Goal: Information Seeking & Learning: Understand process/instructions

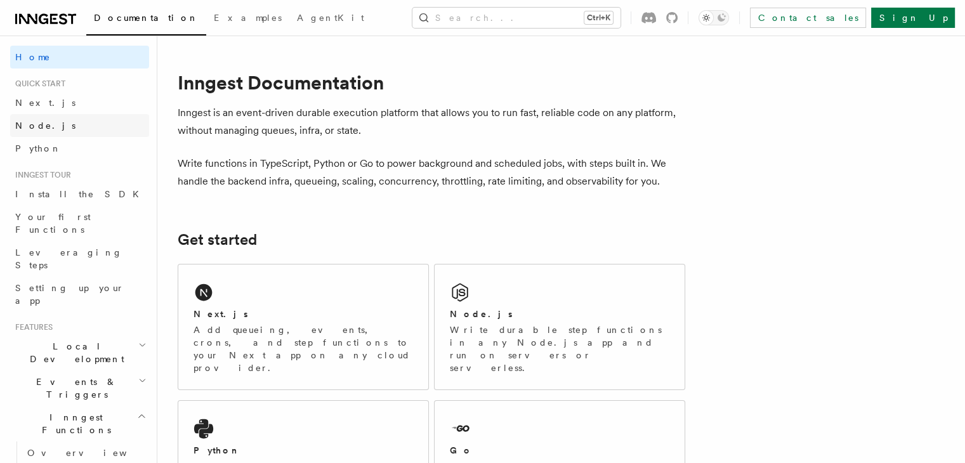
click at [39, 121] on span "Node.js" at bounding box center [45, 126] width 60 height 10
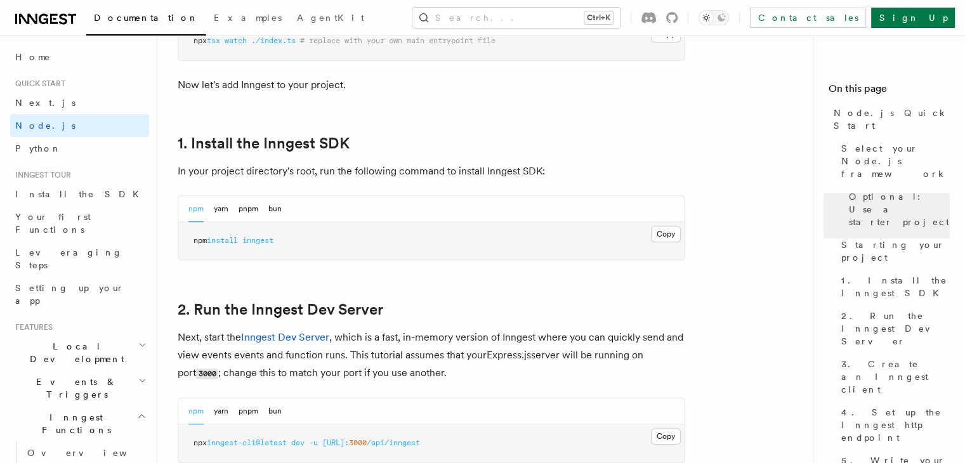
scroll to position [740, 0]
click at [678, 234] on button "Copy Copied" at bounding box center [666, 235] width 30 height 16
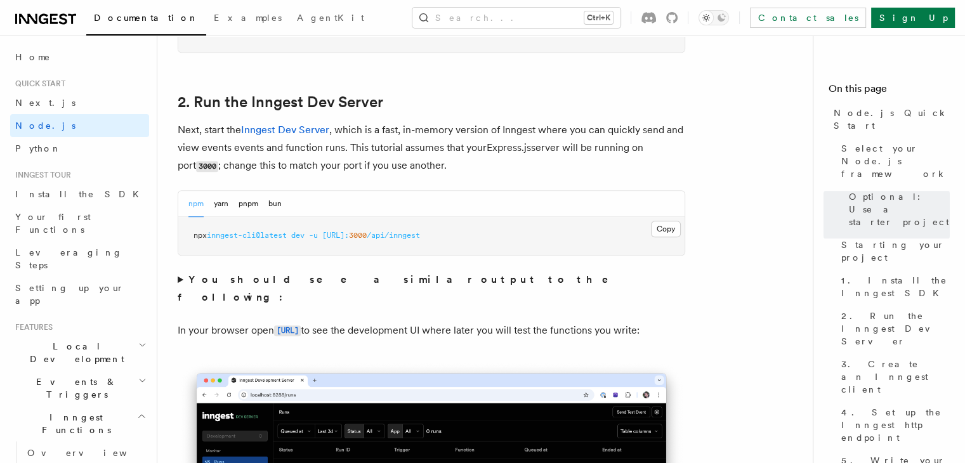
scroll to position [952, 0]
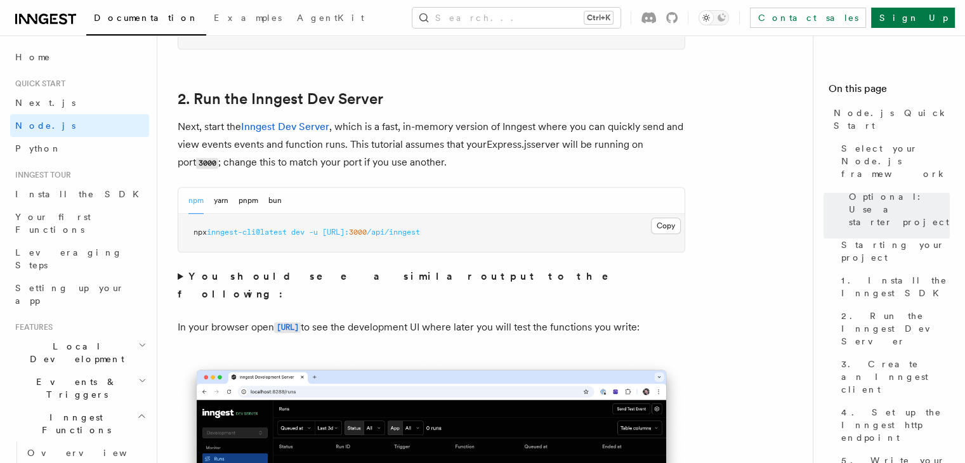
click at [195, 201] on button "npm" at bounding box center [195, 201] width 15 height 26
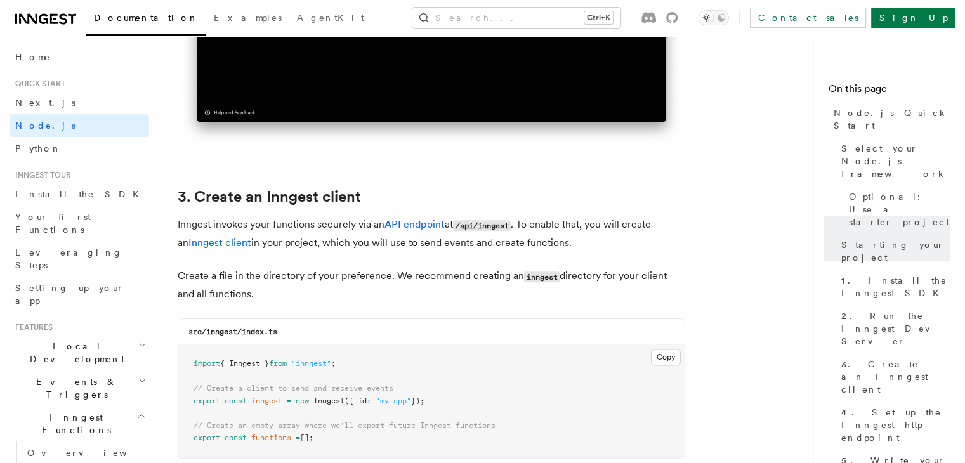
scroll to position [1586, 0]
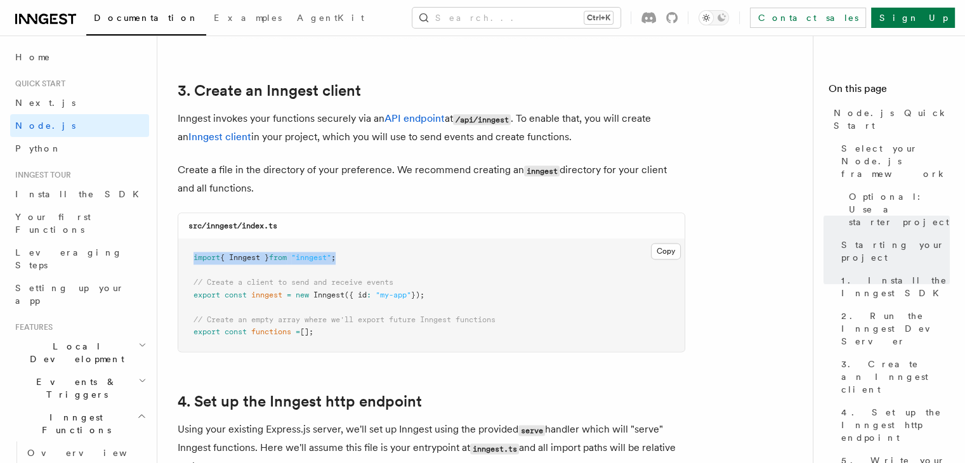
drag, startPoint x: 360, startPoint y: 258, endPoint x: 169, endPoint y: 258, distance: 191.6
copy span "import { Inngest } from "inngest" ;"
drag, startPoint x: 435, startPoint y: 295, endPoint x: 162, endPoint y: 297, distance: 272.8
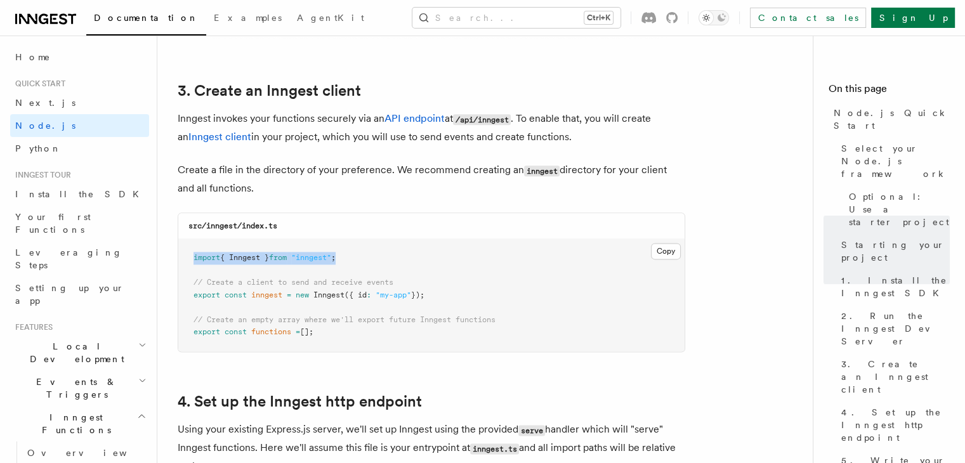
copy span "export const inngest = new Inngest ({ id : "my-app" });"
click at [552, 300] on pre "import { Inngest } from "inngest" ; // Create a client to send and receive even…" at bounding box center [431, 295] width 506 height 112
drag, startPoint x: 194, startPoint y: 284, endPoint x: 471, endPoint y: 296, distance: 276.9
click at [471, 296] on pre "import { Inngest } from "inngest" ; // Create a client to send and receive even…" at bounding box center [431, 295] width 506 height 112
copy code "// Create a client to send and receive events export const inngest = new Innges…"
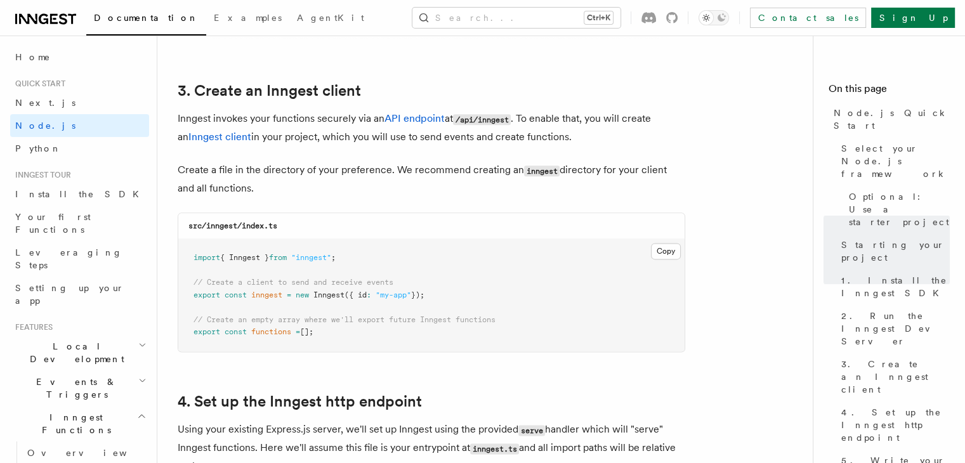
drag, startPoint x: 330, startPoint y: 336, endPoint x: 195, endPoint y: 324, distance: 135.7
click at [195, 324] on pre "import { Inngest } from "inngest" ; // Create a client to send and receive even…" at bounding box center [431, 295] width 506 height 112
copy code "// Create an empty array where we'll export future Inngest functions export con…"
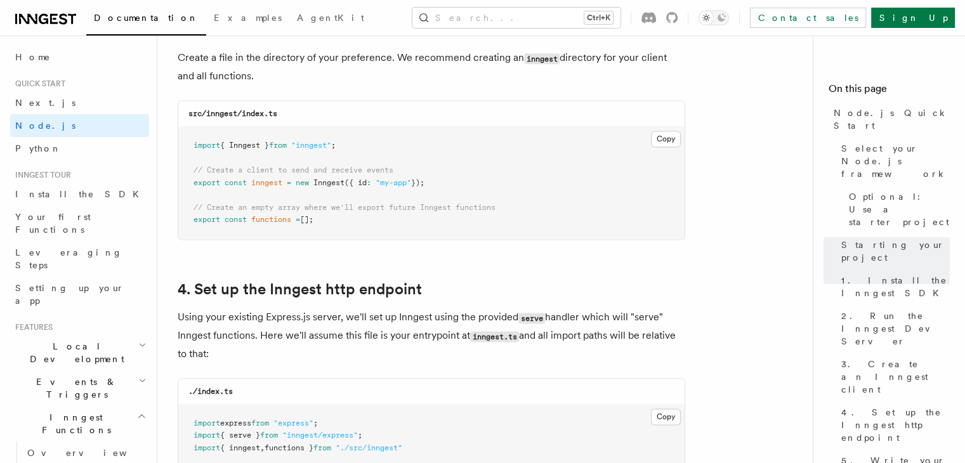
scroll to position [1798, 0]
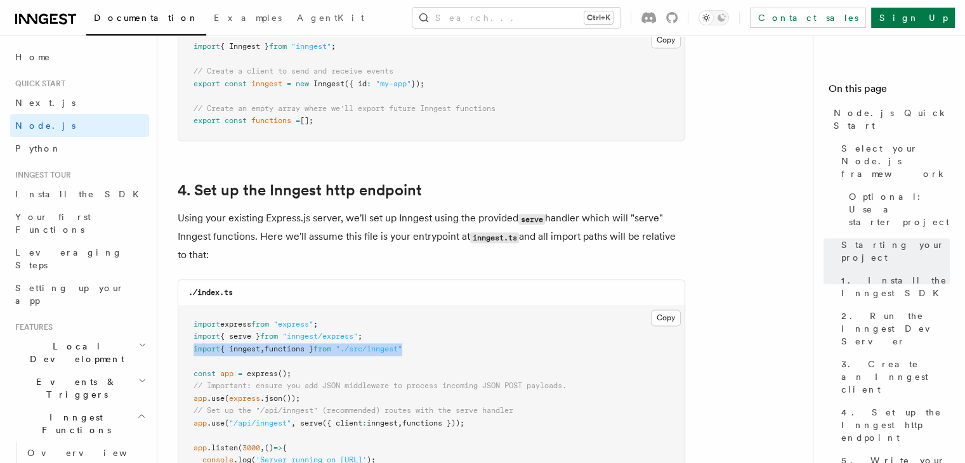
drag, startPoint x: 424, startPoint y: 348, endPoint x: 193, endPoint y: 351, distance: 231.0
click at [193, 351] on pre "import express from "express" ; import { serve } from "inngest/express" ; impor…" at bounding box center [431, 399] width 506 height 187
copy span "import { inngest , functions } from "./src/inngest""
drag, startPoint x: 485, startPoint y: 424, endPoint x: 192, endPoint y: 426, distance: 293.1
click at [192, 426] on pre "import express from "express" ; import { serve } from "inngest/express" ; impor…" at bounding box center [431, 399] width 506 height 187
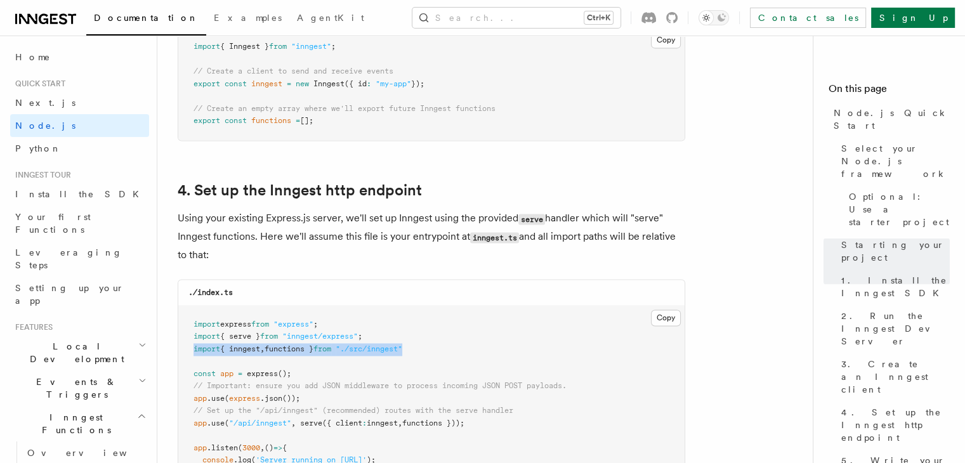
copy span "app .use ( "/api/inngest" , serve ({ client : inngest , functions }));"
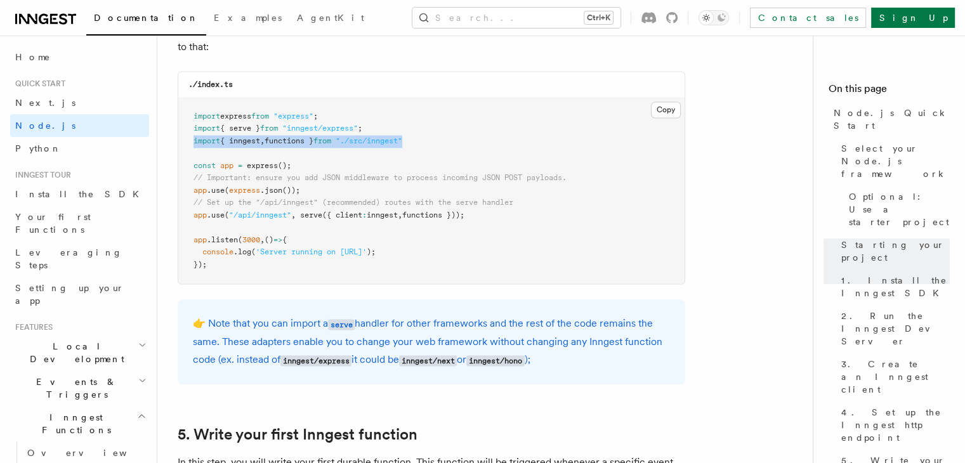
scroll to position [2009, 0]
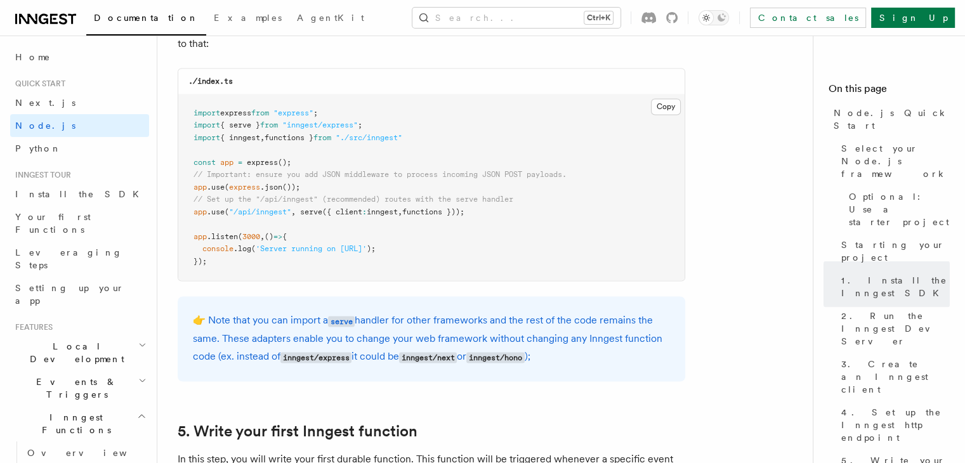
click at [570, 244] on pre "import express from "express" ; import { serve } from "inngest/express" ; impor…" at bounding box center [431, 188] width 506 height 187
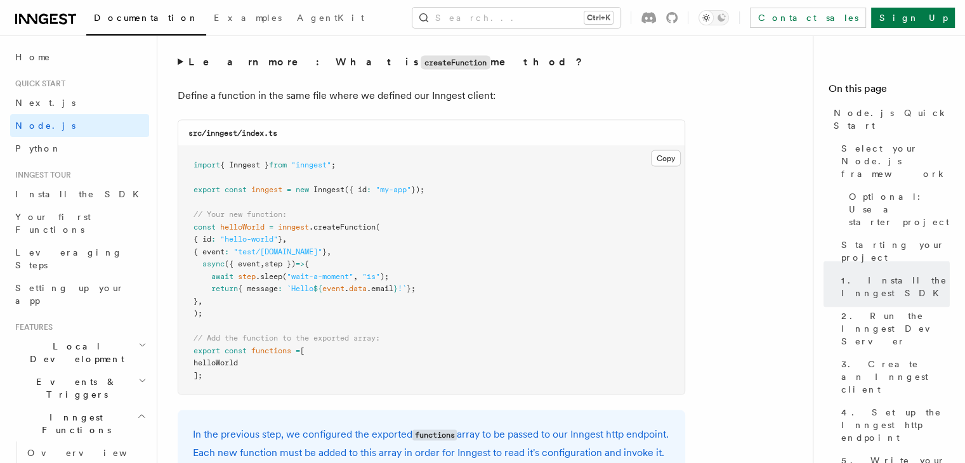
scroll to position [2538, 0]
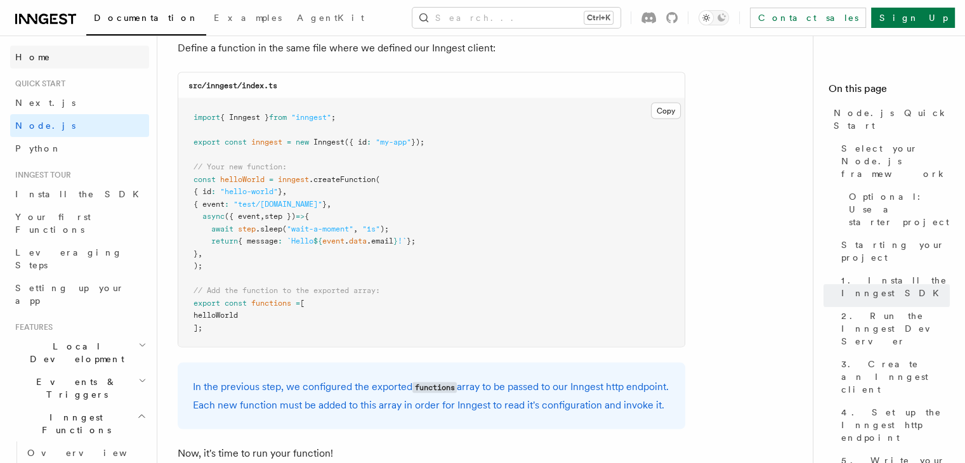
click at [46, 56] on link "Home" at bounding box center [79, 57] width 139 height 23
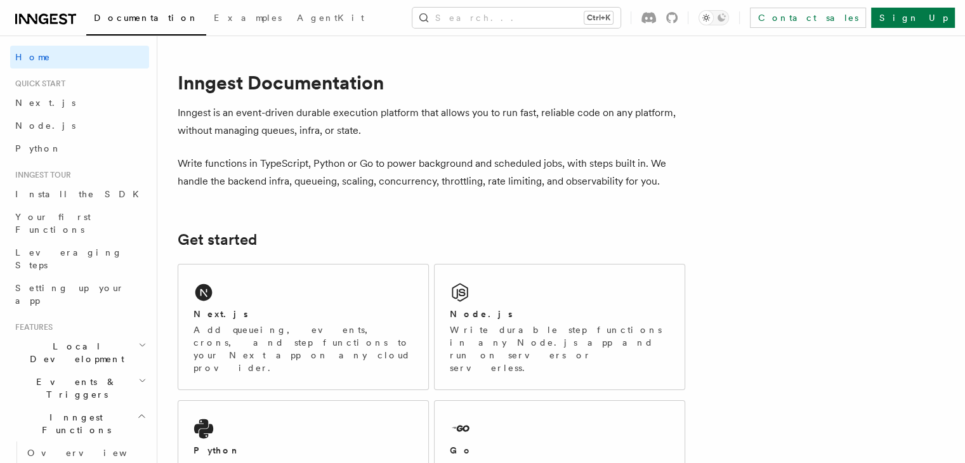
click at [41, 15] on icon at bounding box center [44, 19] width 10 height 10
click at [63, 125] on link "Node.js" at bounding box center [79, 125] width 139 height 23
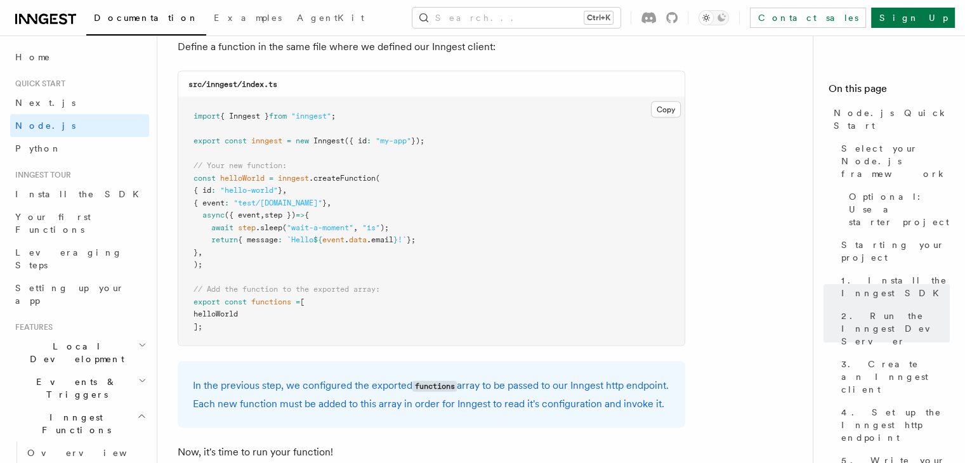
scroll to position [2538, 0]
